Goal: Information Seeking & Learning: Check status

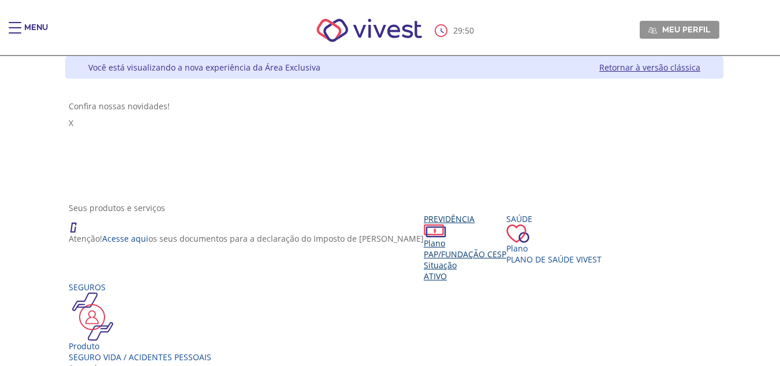
click at [424, 248] on span "PAP/Fundação CESP" at bounding box center [465, 253] width 83 height 11
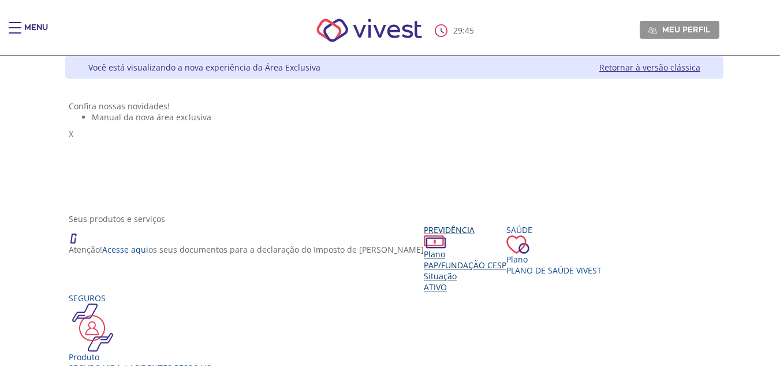
scroll to position [129, 0]
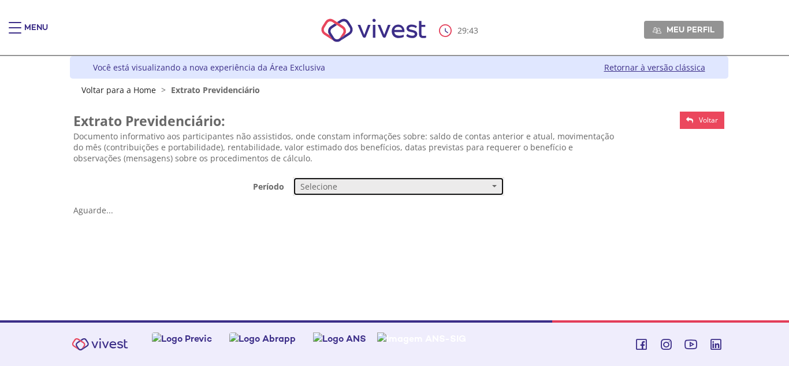
click at [406, 188] on span "Selecione" at bounding box center [394, 187] width 189 height 12
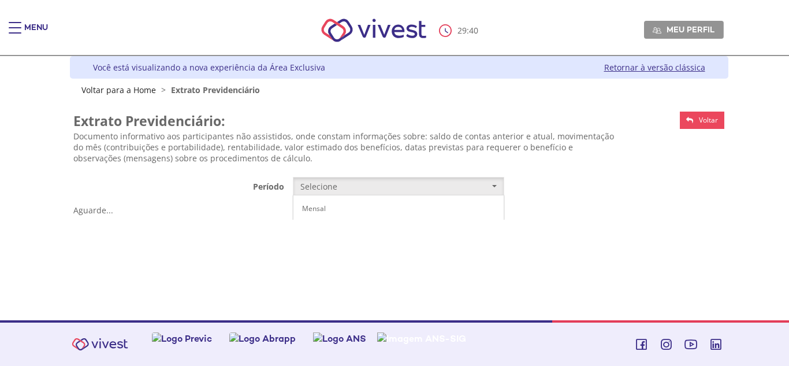
click at [332, 228] on span "Trimestral de 2014 até 09/2017" at bounding box center [349, 228] width 95 height 9
click at [460, 210] on span "Acesse" at bounding box center [449, 213] width 23 height 10
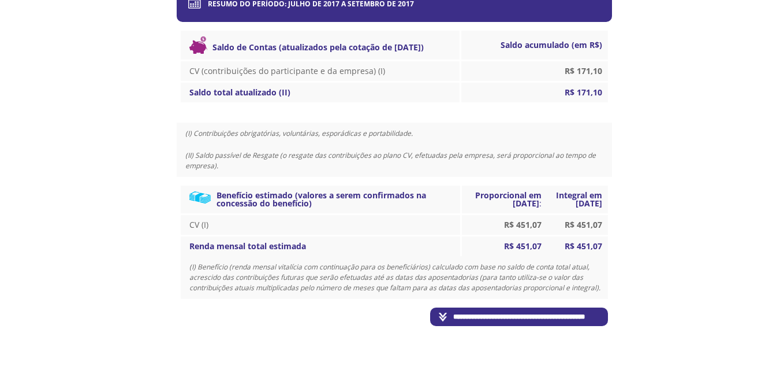
scroll to position [337, 0]
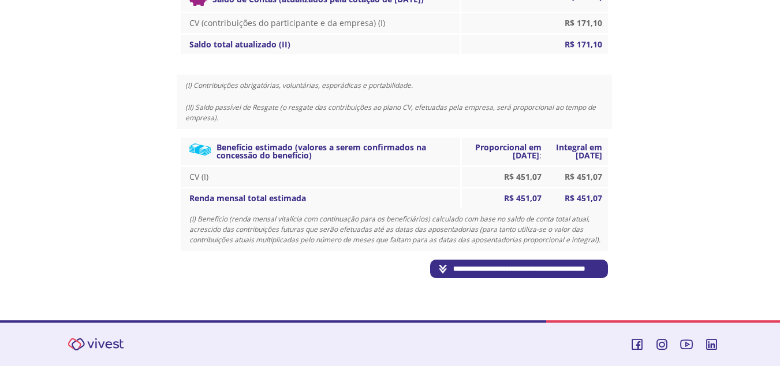
drag, startPoint x: 519, startPoint y: 272, endPoint x: 582, endPoint y: 249, distance: 66.3
click at [519, 272] on input "**********" at bounding box center [519, 268] width 178 height 18
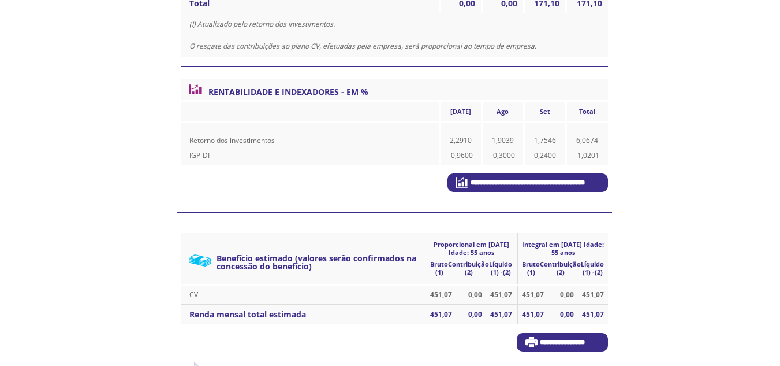
scroll to position [452, 0]
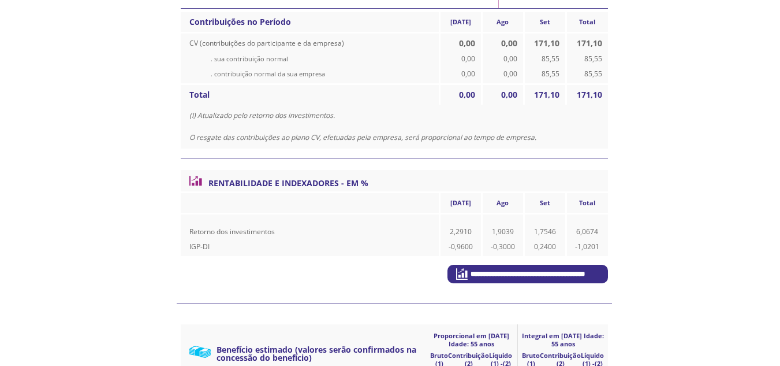
click at [499, 280] on input "**********" at bounding box center [528, 274] width 161 height 18
click at [471, 272] on input "**********" at bounding box center [528, 274] width 161 height 18
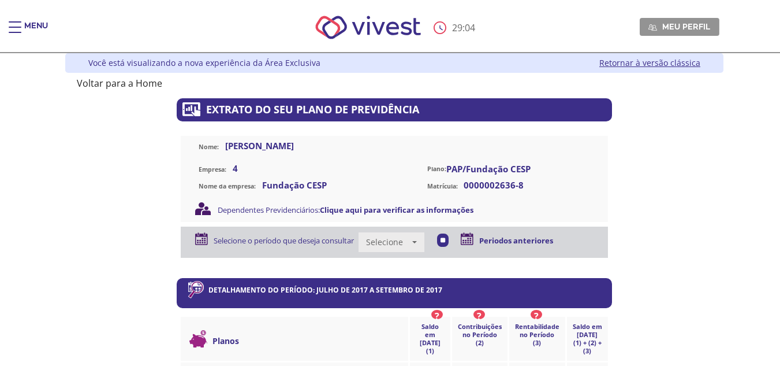
scroll to position [0, 0]
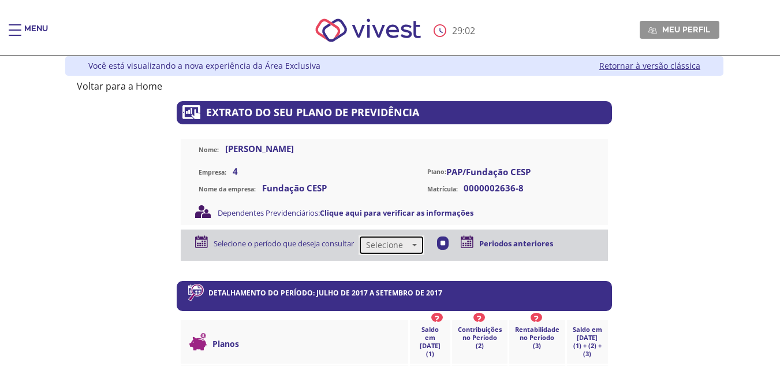
click at [410, 244] on span "Selecione" at bounding box center [387, 245] width 43 height 12
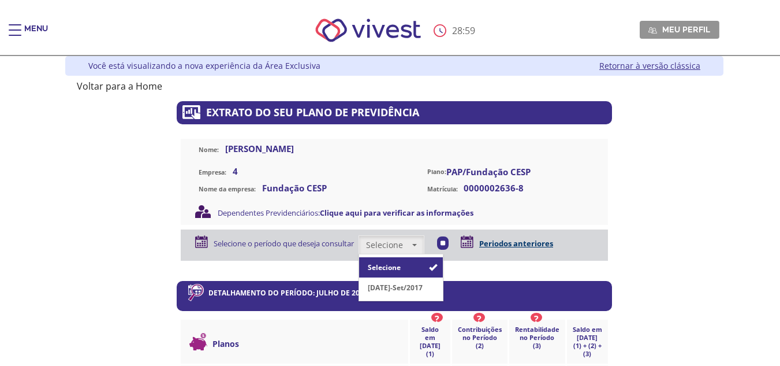
click at [514, 244] on link "Periodos anteriores" at bounding box center [517, 243] width 74 height 10
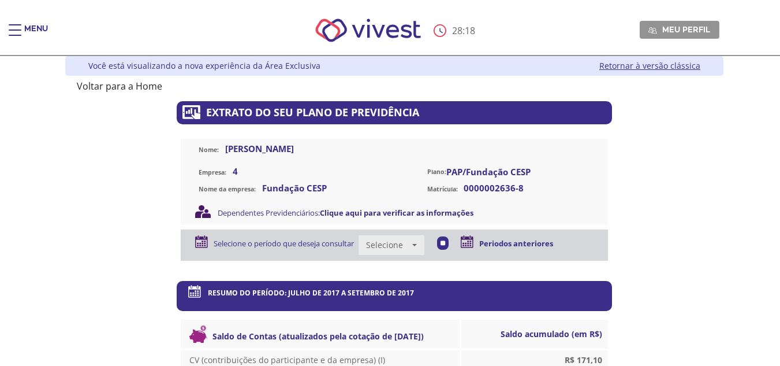
click at [25, 24] on div "Menu" at bounding box center [36, 35] width 24 height 23
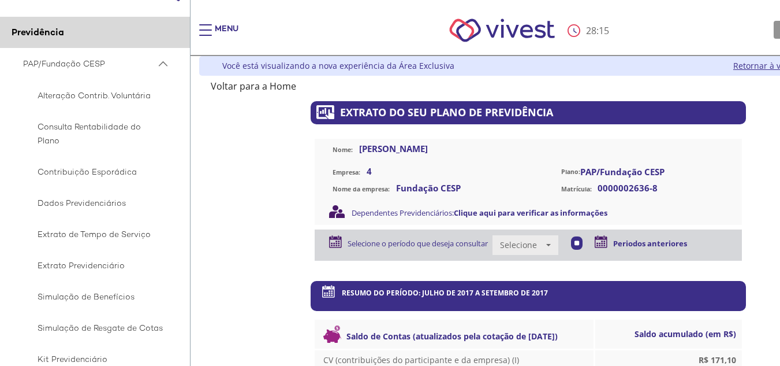
scroll to position [58, 0]
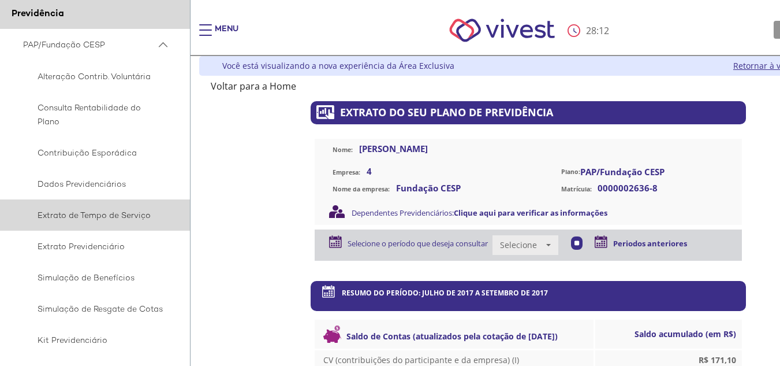
click at [96, 217] on span "Extrato de Tempo de Serviço" at bounding box center [93, 215] width 140 height 14
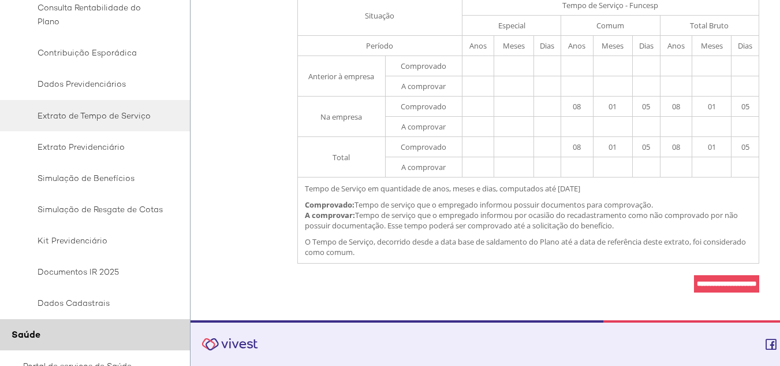
scroll to position [173, 0]
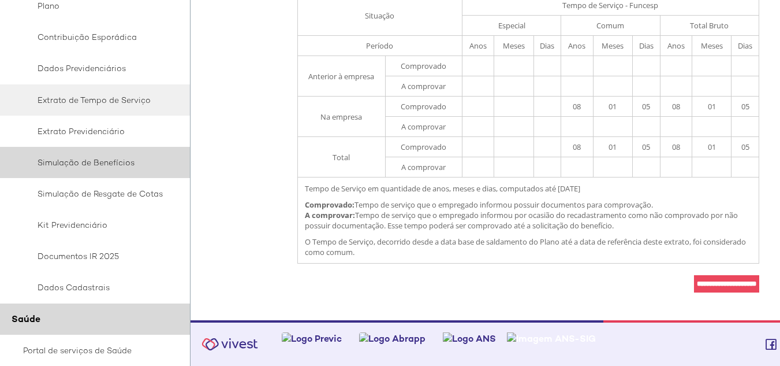
click at [105, 167] on span "Simulação de Benefícios" at bounding box center [93, 162] width 140 height 14
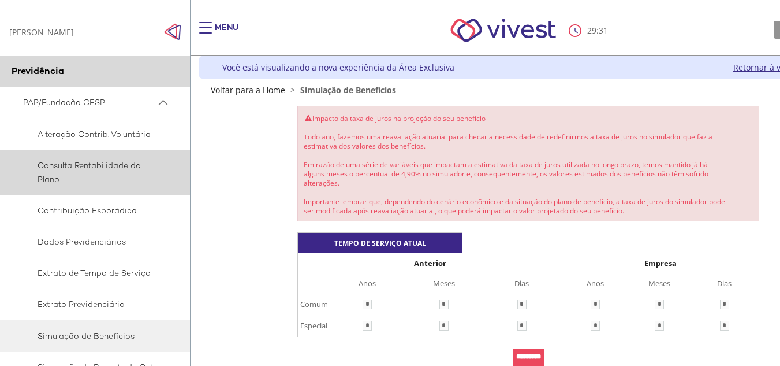
click at [107, 172] on span "Consulta Rentabilidade do Plano" at bounding box center [93, 172] width 140 height 28
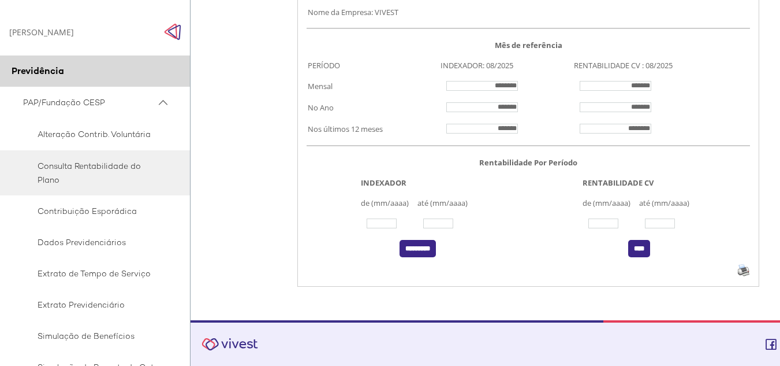
scroll to position [188, 0]
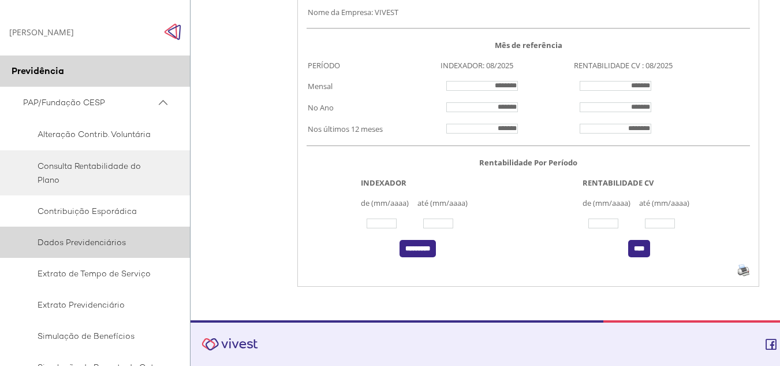
click at [83, 240] on span "Dados Previdenciários" at bounding box center [93, 242] width 140 height 14
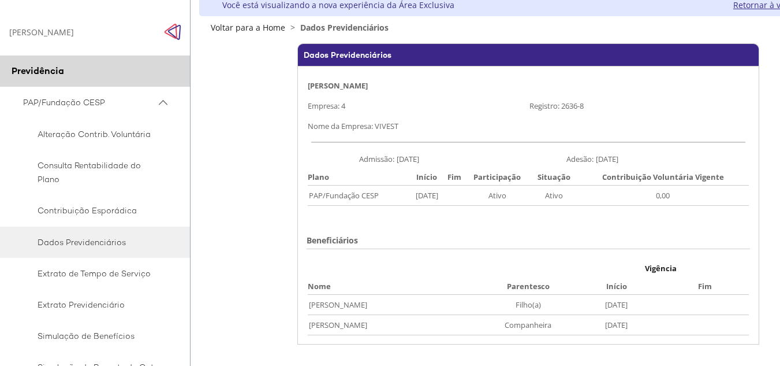
scroll to position [58, 0]
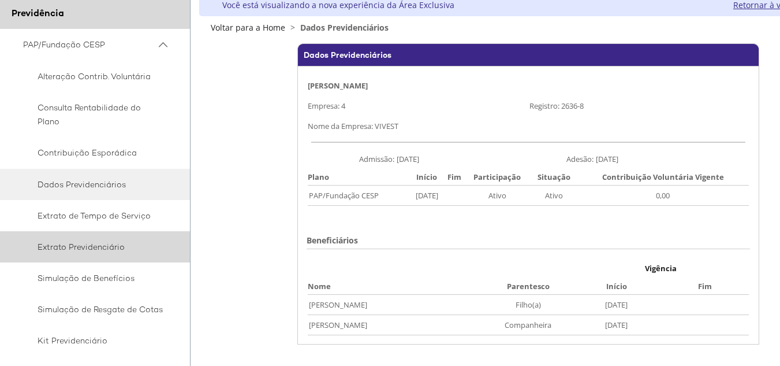
click at [93, 250] on span "Extrato Previdenciário" at bounding box center [93, 247] width 140 height 14
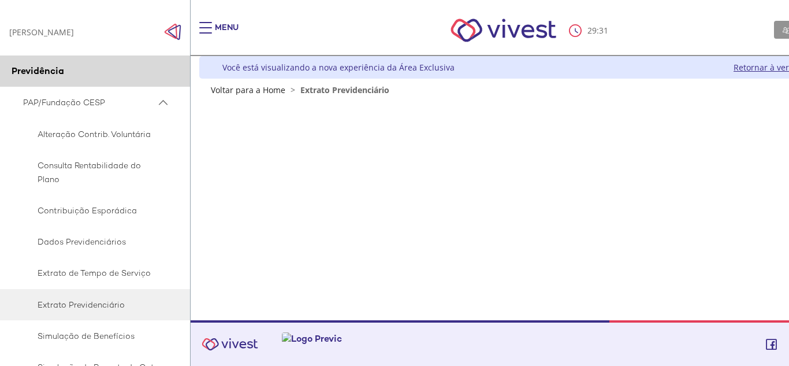
click at [768, 72] on link "Retornar à versão clássica" at bounding box center [784, 67] width 101 height 11
